Goal: Information Seeking & Learning: Learn about a topic

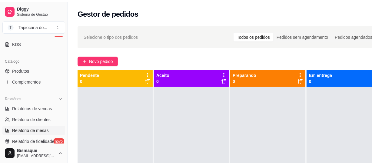
scroll to position [138, 0]
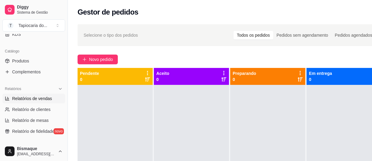
click at [37, 96] on span "Relatórios de vendas" at bounding box center [32, 98] width 40 height 6
select select "ALL"
select select "0"
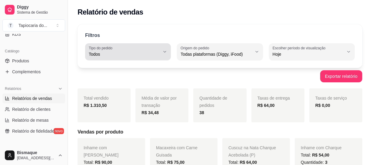
click at [150, 52] on span "Todos" at bounding box center [124, 54] width 71 height 6
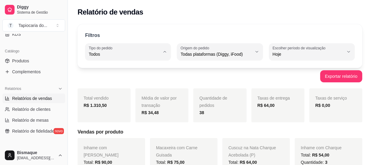
click at [128, 80] on span "Entrega" at bounding box center [125, 78] width 67 height 6
type input "DELIVERY"
select select "DELIVERY"
